Goal: Information Seeking & Learning: Learn about a topic

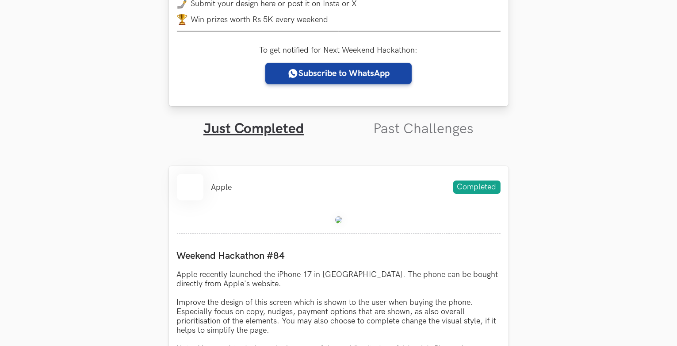
scroll to position [203, 0]
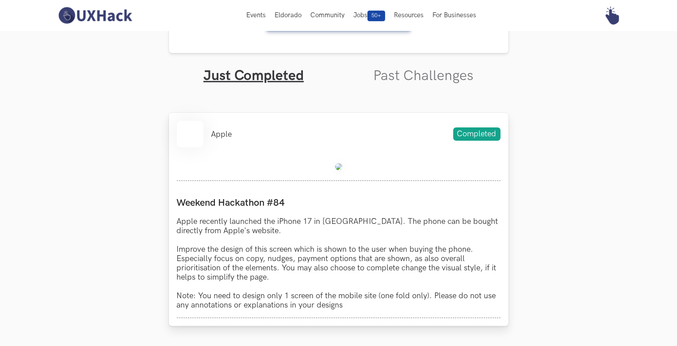
scroll to position [240, 0]
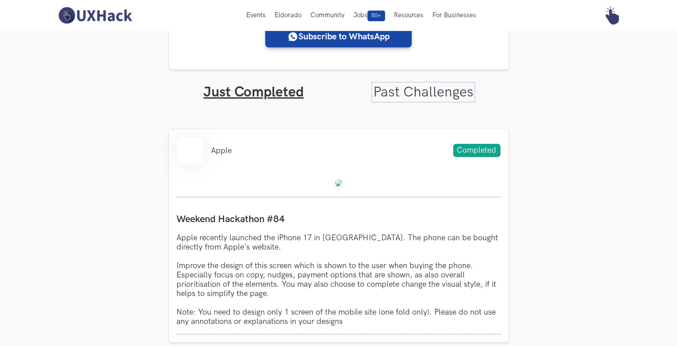
click at [413, 92] on link "Past Challenges" at bounding box center [423, 92] width 100 height 17
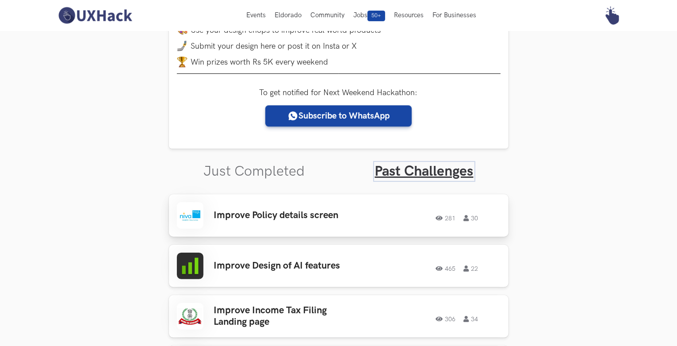
scroll to position [158, 0]
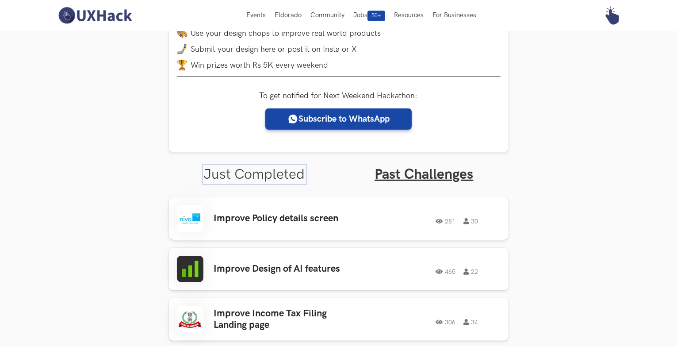
click at [280, 182] on link "Just Completed" at bounding box center [254, 174] width 101 height 17
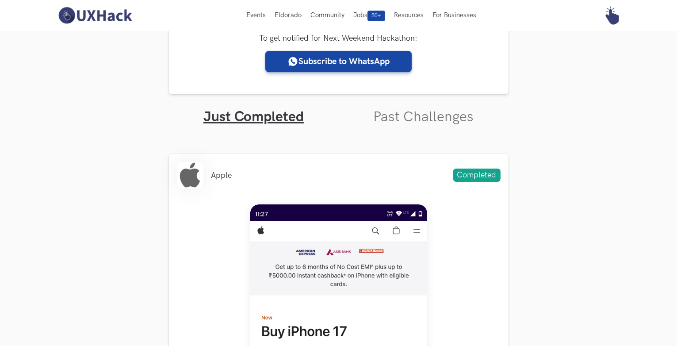
scroll to position [212, 0]
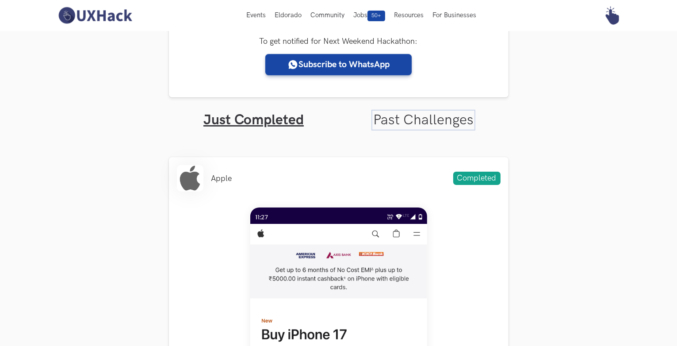
click at [396, 125] on link "Past Challenges" at bounding box center [423, 119] width 100 height 17
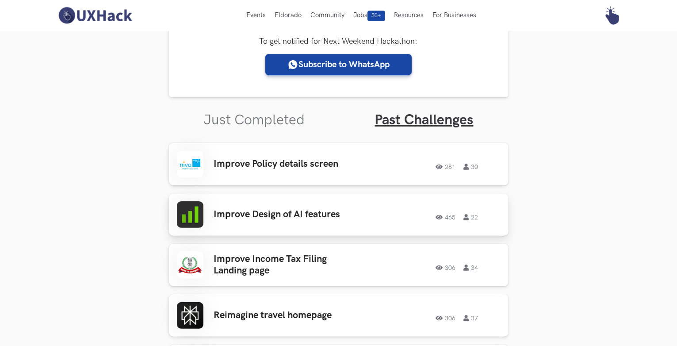
click at [360, 219] on div "Improve Design of AI features 465 22 465 22" at bounding box center [339, 214] width 324 height 27
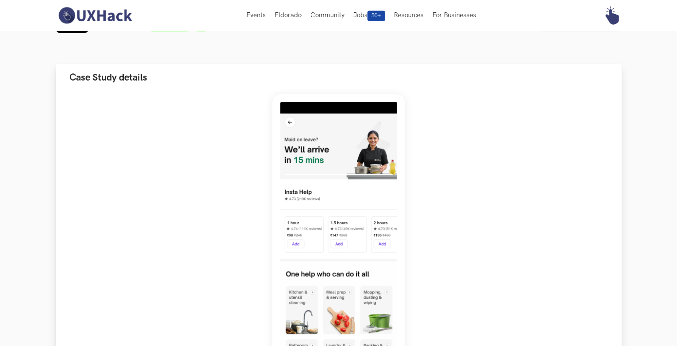
scroll to position [12, 0]
